Goal: Navigation & Orientation: Go to known website

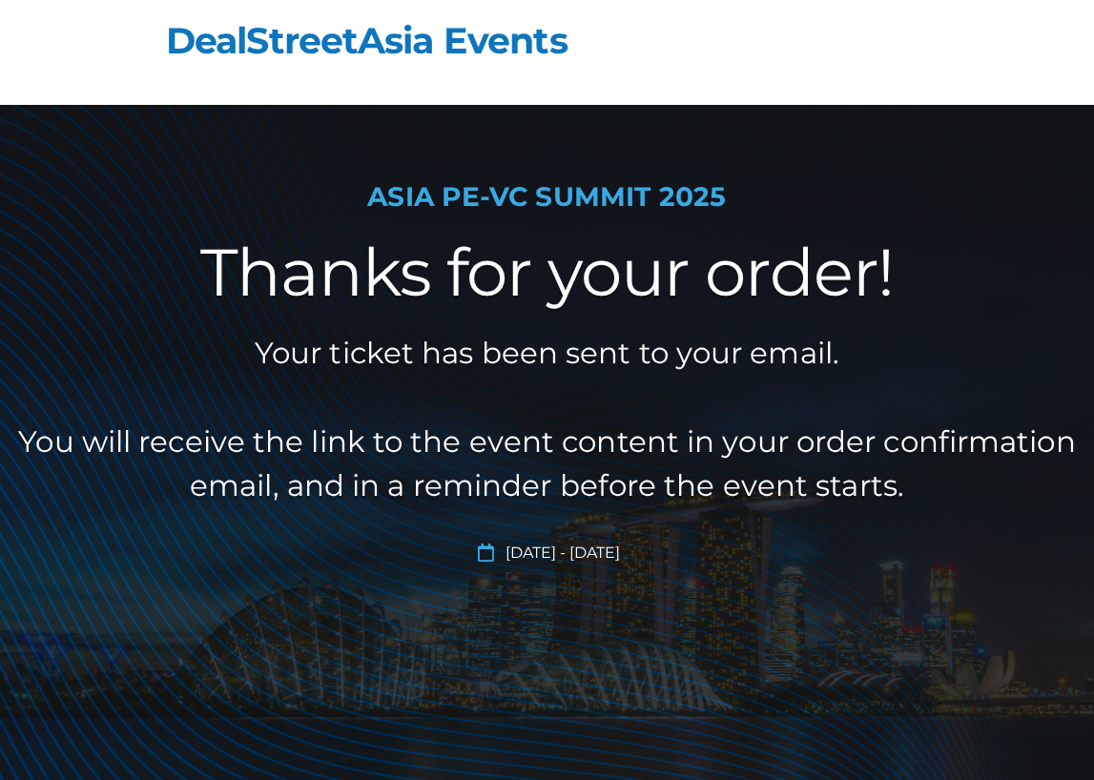
click at [437, 47] on link "DealStreetAsia Events" at bounding box center [366, 40] width 401 height 45
